Goal: Information Seeking & Learning: Compare options

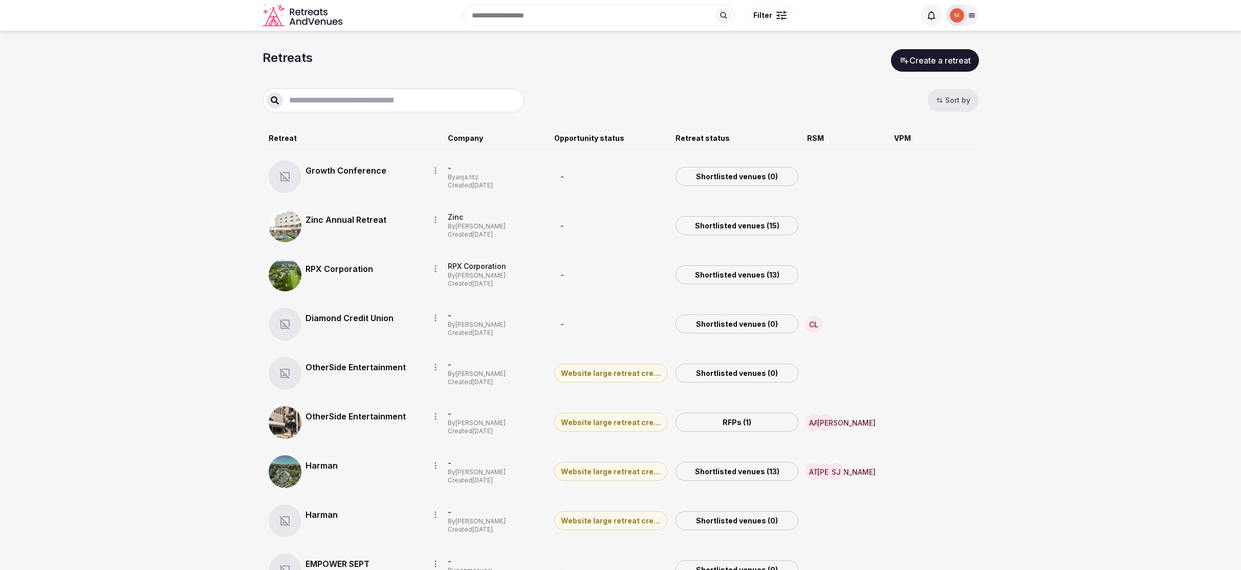
click at [970, 17] on icon at bounding box center [972, 16] width 6 height 4
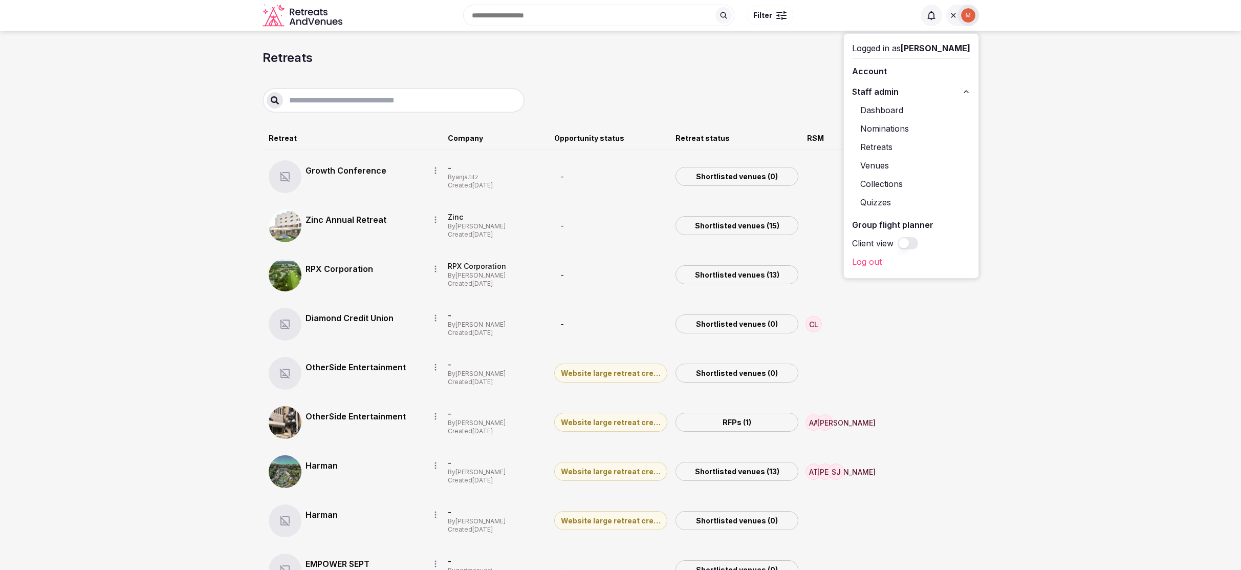
click at [343, 102] on input "text" at bounding box center [401, 100] width 237 height 12
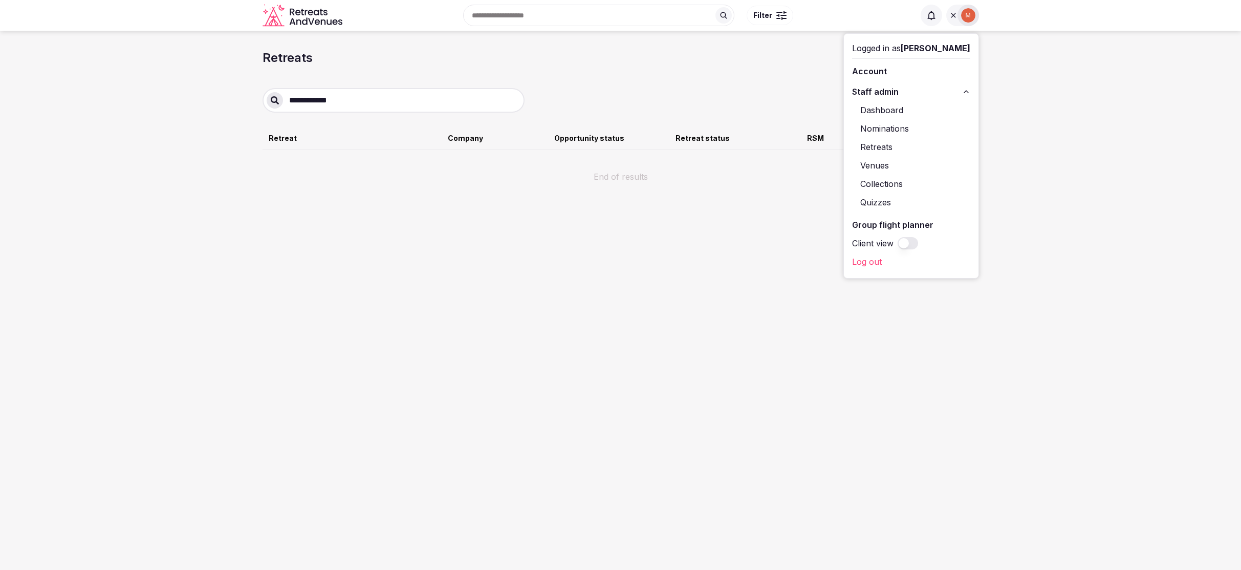
type input "**********"
click at [337, 170] on link "Test Retreat" at bounding box center [364, 172] width 116 height 12
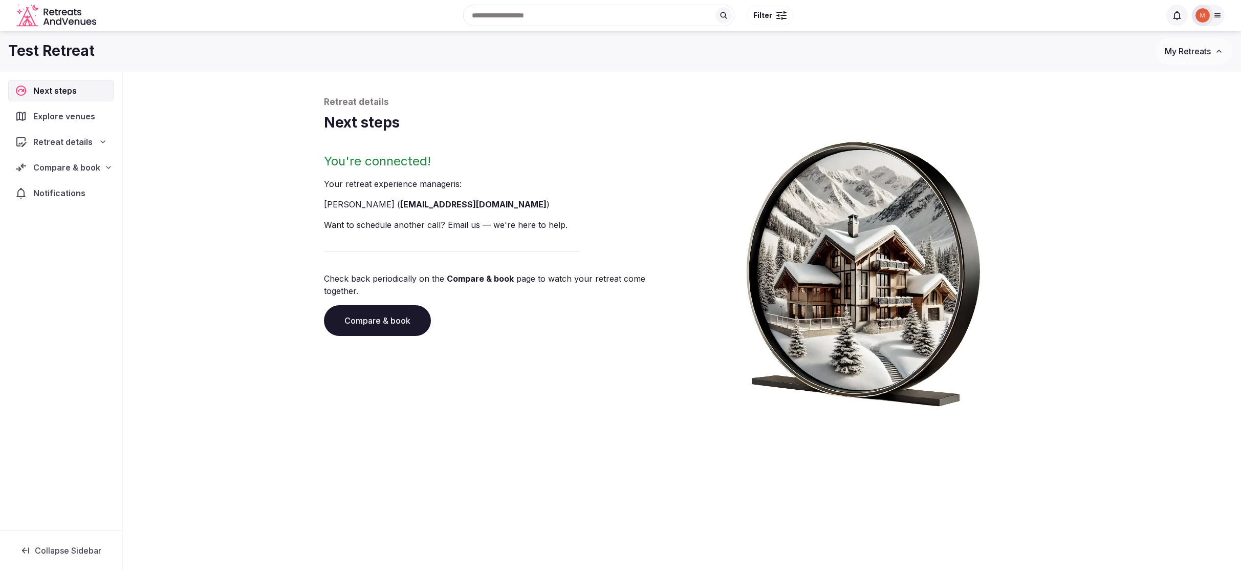
click at [372, 309] on link "Compare & book" at bounding box center [377, 320] width 107 height 31
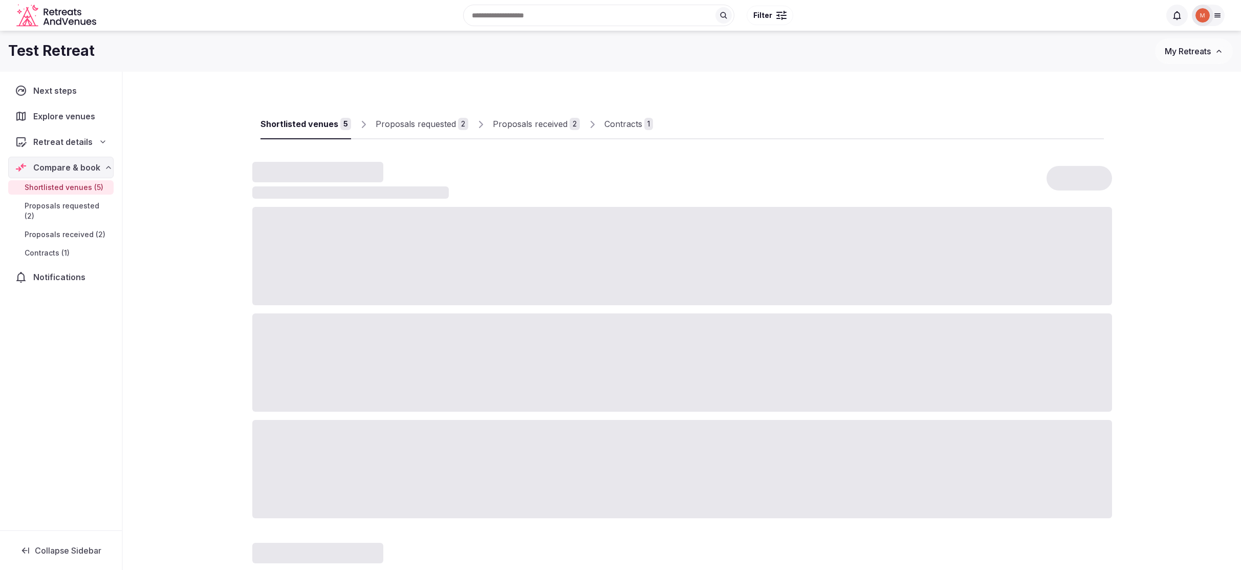
click at [73, 206] on span "Proposals requested (2)" at bounding box center [67, 211] width 85 height 20
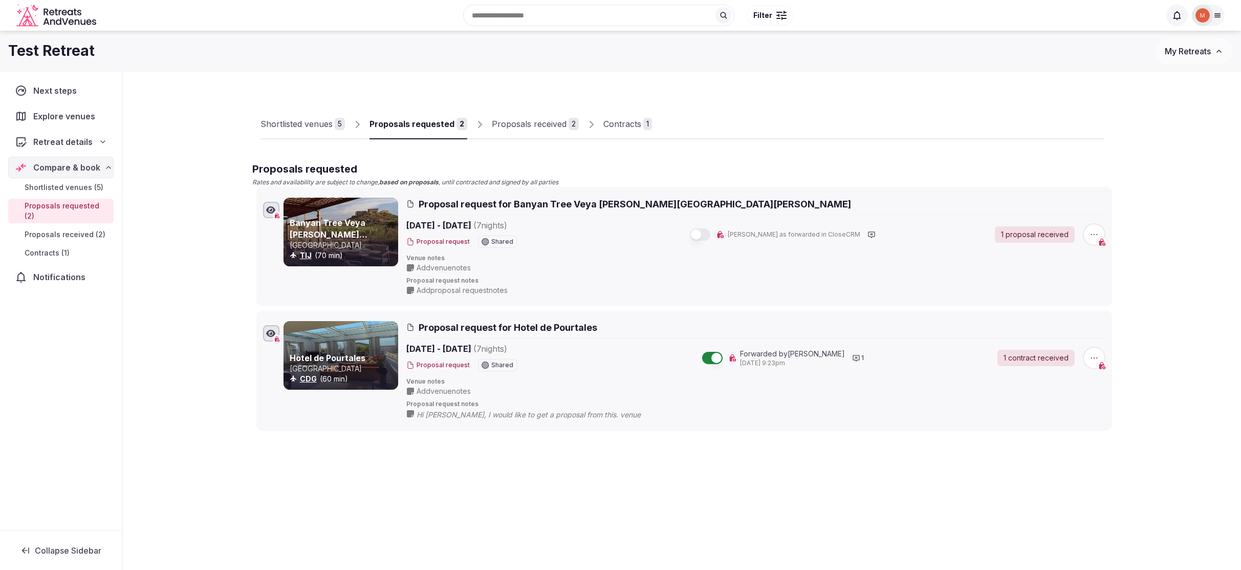
click at [43, 229] on span "Proposals received (2)" at bounding box center [65, 234] width 81 height 10
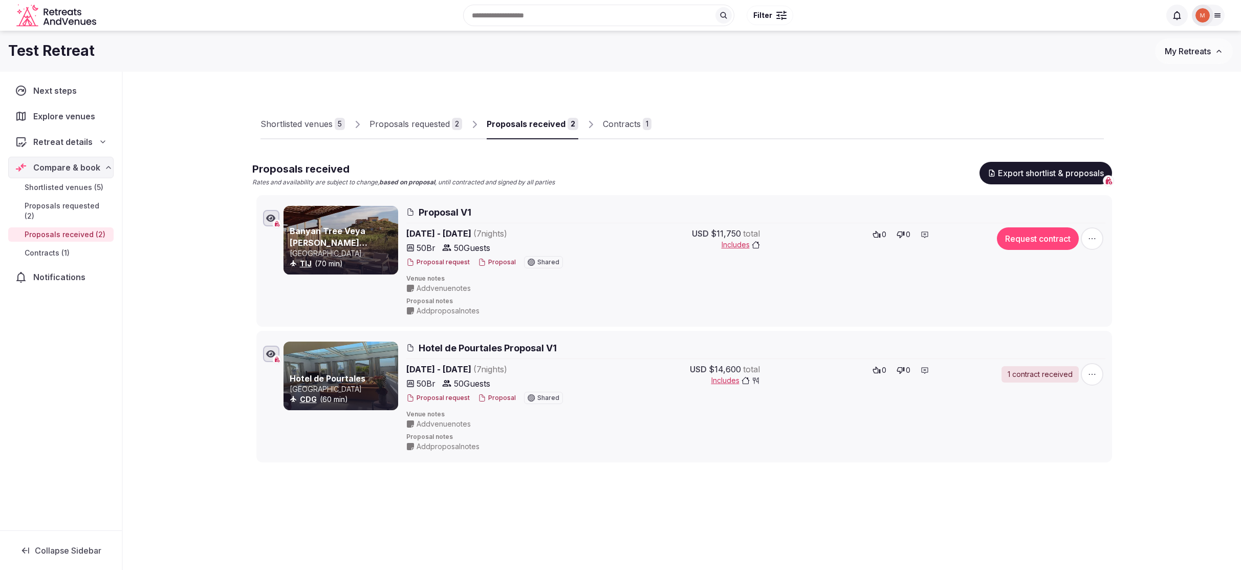
click at [1043, 173] on button "Export shortlist & proposals" at bounding box center [1045, 173] width 133 height 23
